Goal: Find specific page/section: Find specific page/section

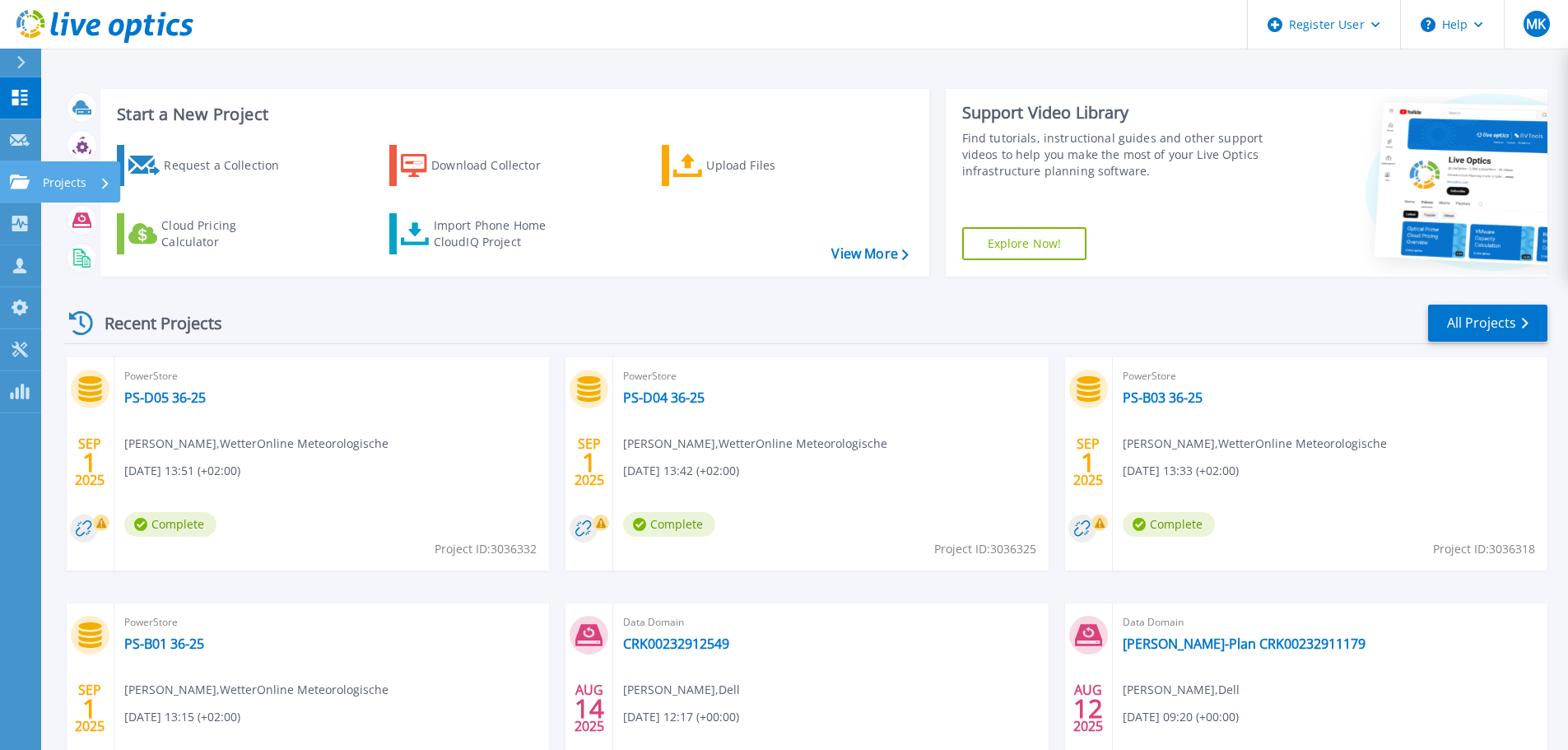
click at [6, 181] on link "Projects Projects" at bounding box center [21, 182] width 41 height 42
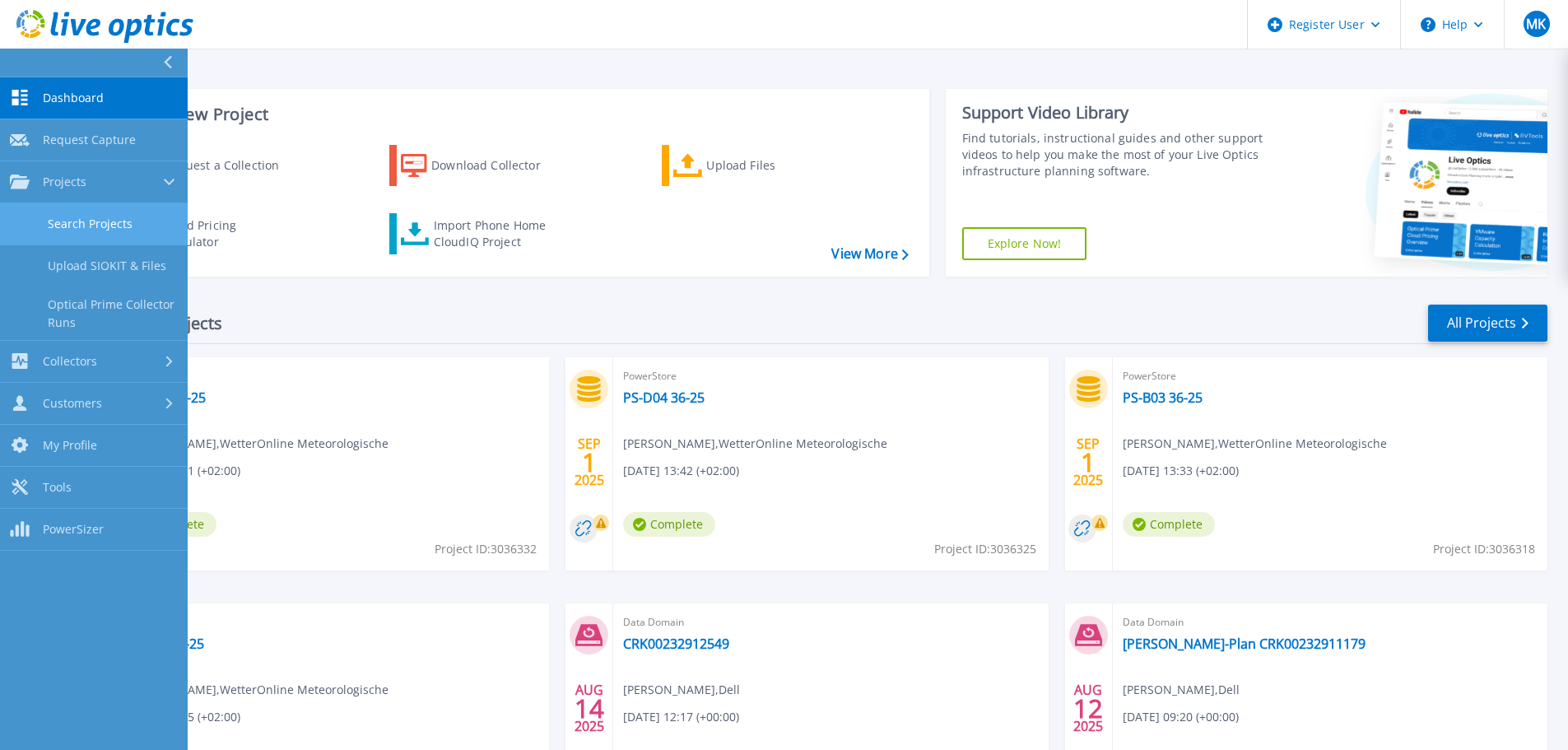
click at [46, 208] on link "Search Projects" at bounding box center [94, 224] width 188 height 42
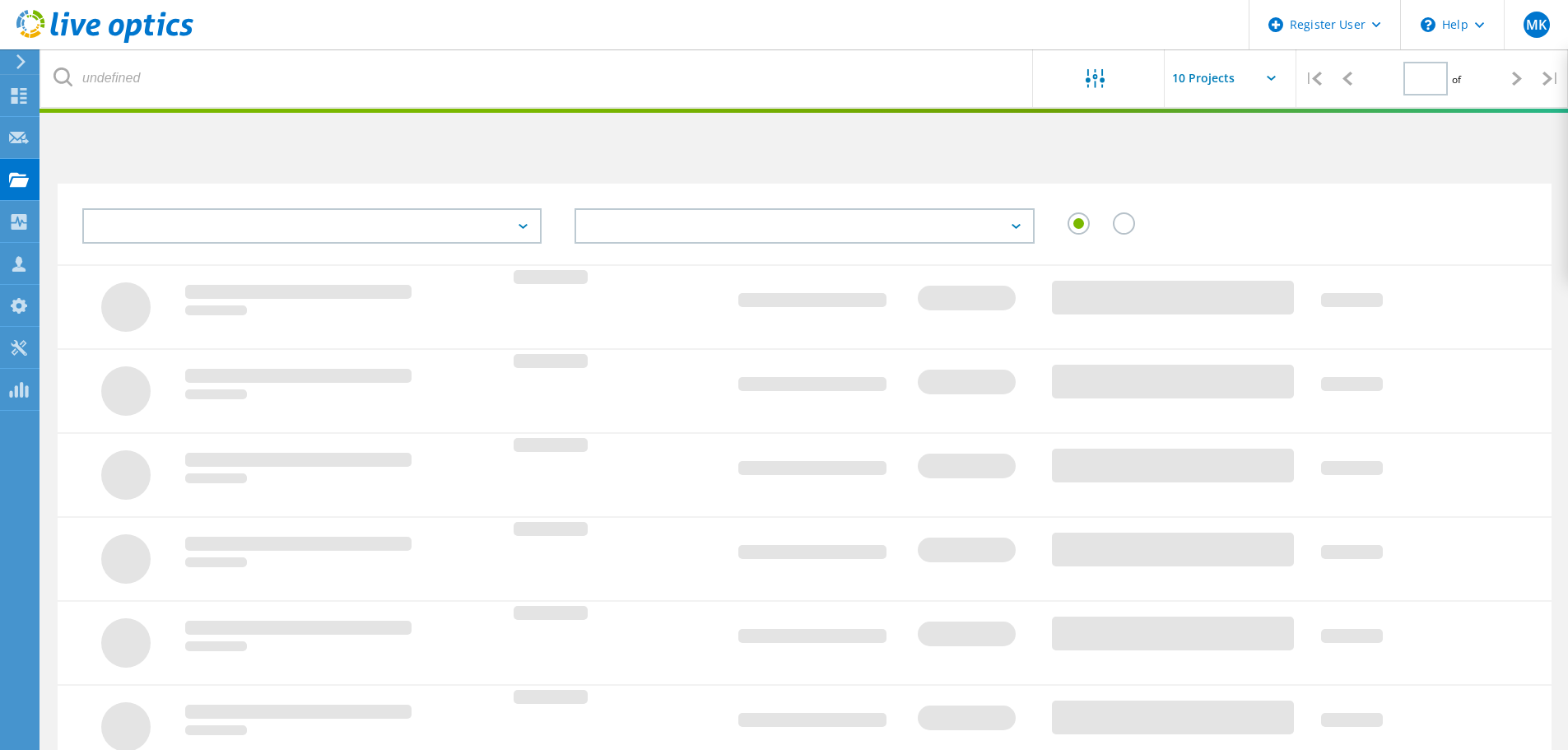
type input "1"
